Goal: Task Accomplishment & Management: Complete application form

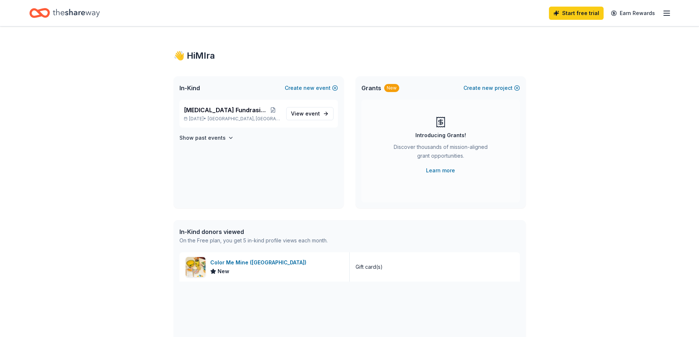
click at [89, 14] on icon "Home" at bounding box center [76, 13] width 47 height 15
click at [664, 10] on icon "button" at bounding box center [666, 13] width 9 height 9
click at [588, 59] on link "Account" at bounding box center [578, 56] width 23 height 7
click at [433, 172] on link "Learn more" at bounding box center [440, 170] width 29 height 9
click at [238, 262] on div "Color Me Mine (Ridgewood)" at bounding box center [259, 262] width 99 height 9
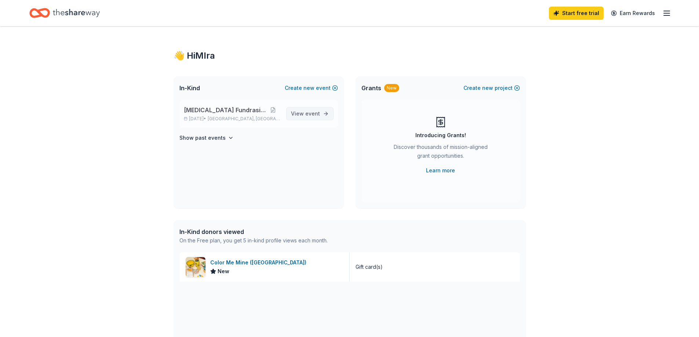
click at [317, 114] on span "event" at bounding box center [312, 113] width 15 height 6
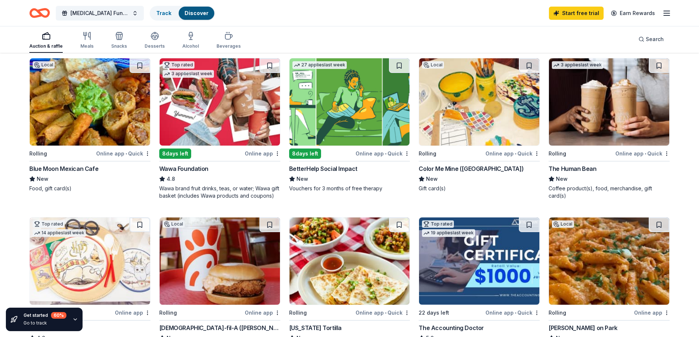
scroll to position [69, 0]
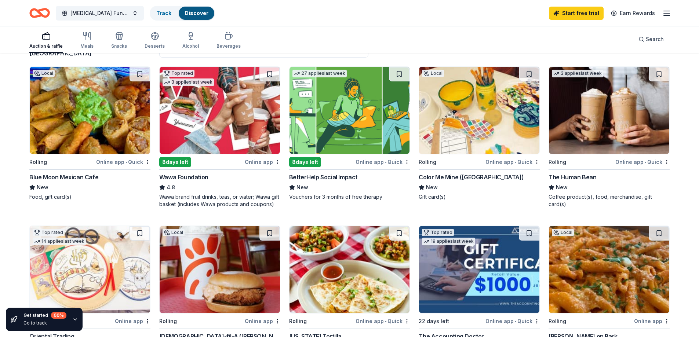
click at [574, 178] on div "The Human Bean" at bounding box center [572, 177] width 48 height 9
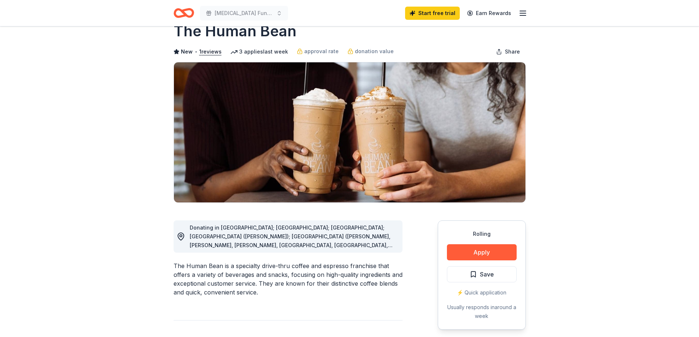
scroll to position [37, 0]
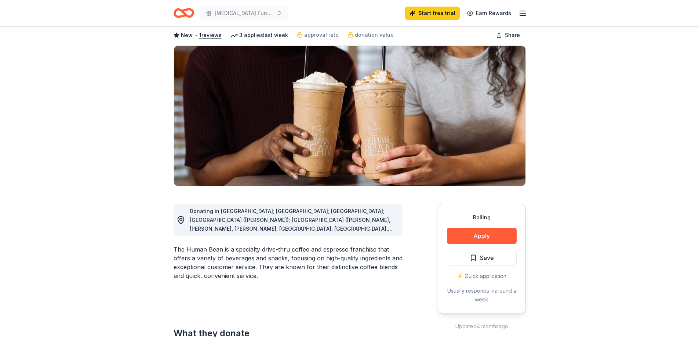
click at [380, 231] on span "Donating in AZ; CA; CO; FL (Marianna); GA (Alpharetta, Columbus, Cummings, Daws…" at bounding box center [291, 290] width 203 height 165
click at [385, 231] on span "Donating in AZ; CA; CO; FL (Marianna); GA (Alpharetta, Columbus, Cummings, Daws…" at bounding box center [291, 290] width 203 height 165
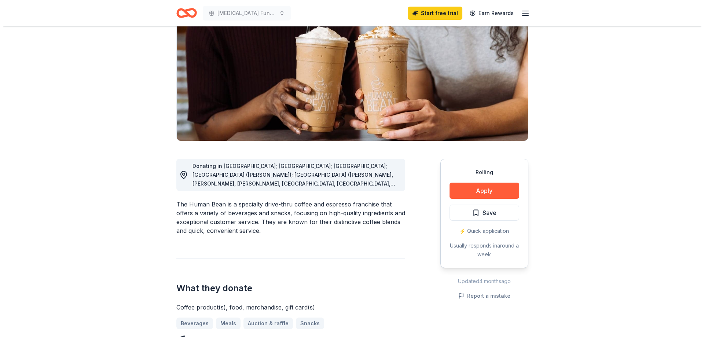
scroll to position [73, 0]
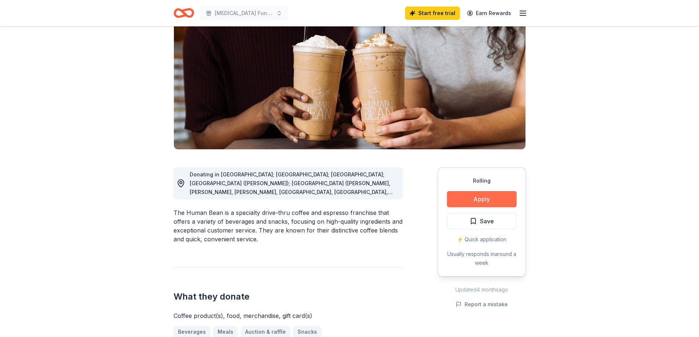
click at [478, 200] on button "Apply" at bounding box center [482, 199] width 70 height 16
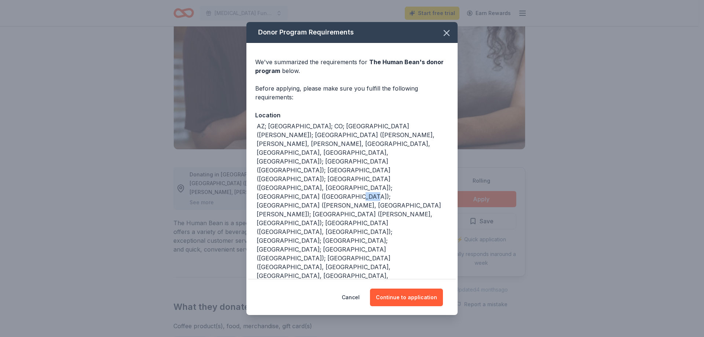
click at [358, 190] on div "AZ; CA; CO; FL (Marianna); GA (Alpharetta, Columbus, Cummings, Dawsonville, For…" at bounding box center [353, 241] width 192 height 238
click at [404, 289] on button "Continue to application" at bounding box center [406, 298] width 73 height 18
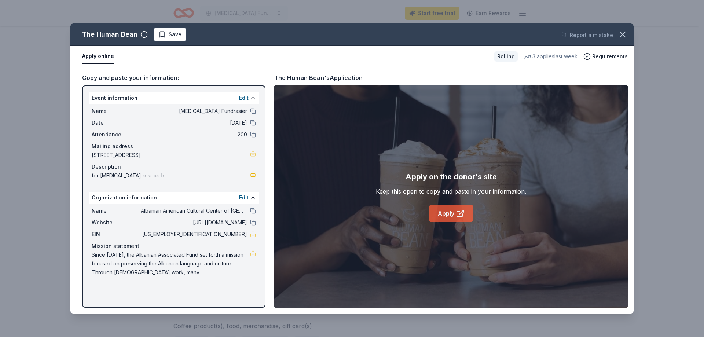
click at [453, 214] on link "Apply" at bounding box center [451, 214] width 44 height 18
